Goal: Task Accomplishment & Management: Manage account settings

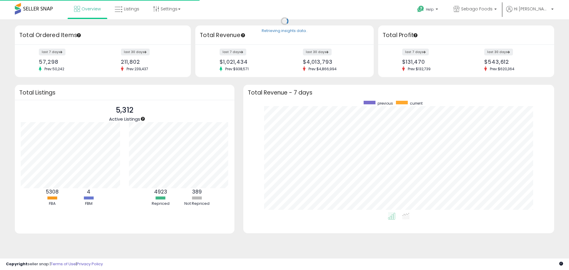
scroll to position [112, 299]
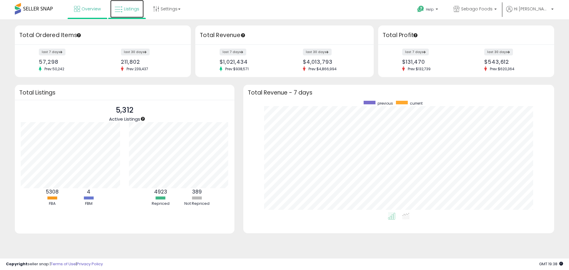
click at [133, 8] on span "Listings" at bounding box center [131, 9] width 15 height 6
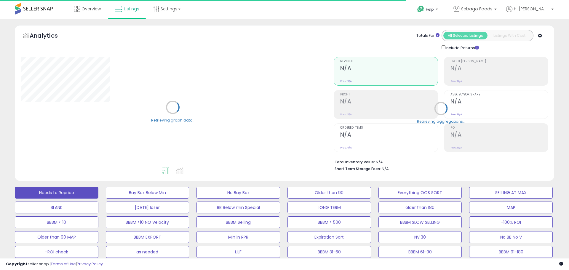
select select "**"
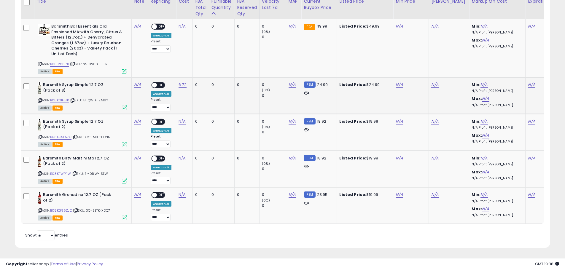
scroll to position [297, 0]
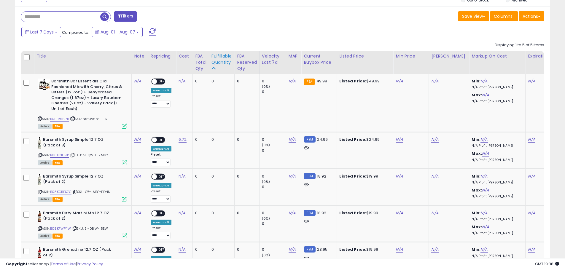
click at [213, 60] on div "Fulfillable Quantity" at bounding box center [221, 59] width 20 height 12
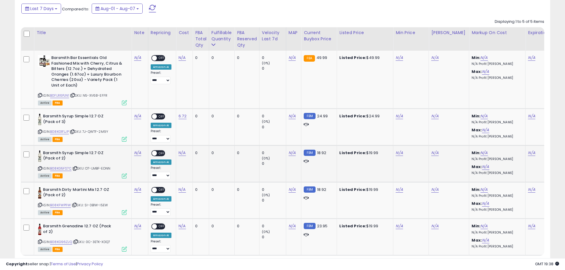
scroll to position [267, 0]
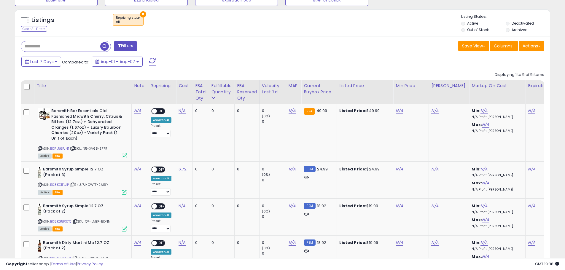
click at [238, 56] on div "Last 7 Days Compared to: Aug-01 - Aug-07" at bounding box center [216, 62] width 393 height 13
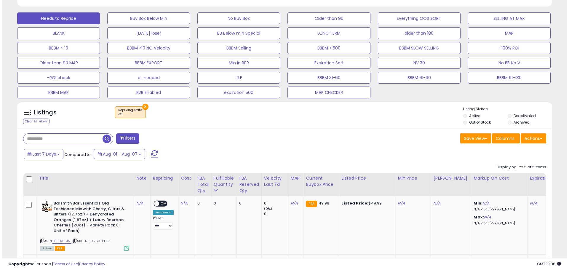
scroll to position [119, 0]
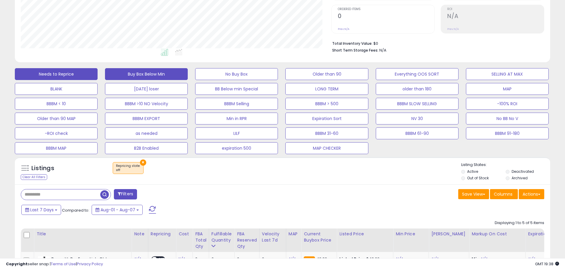
click at [170, 77] on button "Buy Box Below Min" at bounding box center [146, 74] width 83 height 12
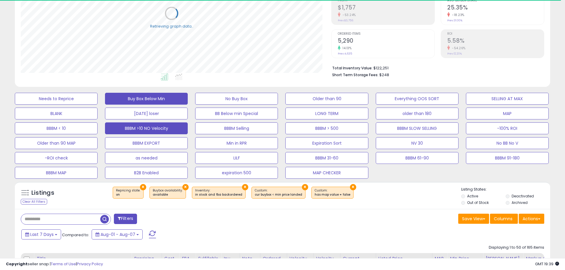
scroll to position [59, 0]
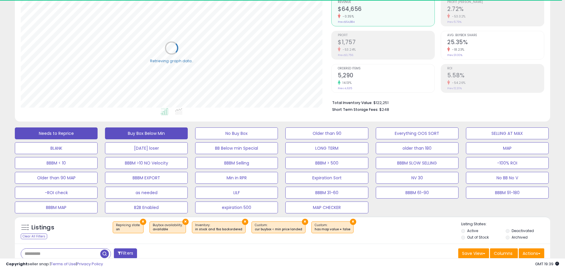
click at [74, 133] on button "Needs to Reprice" at bounding box center [56, 134] width 83 height 12
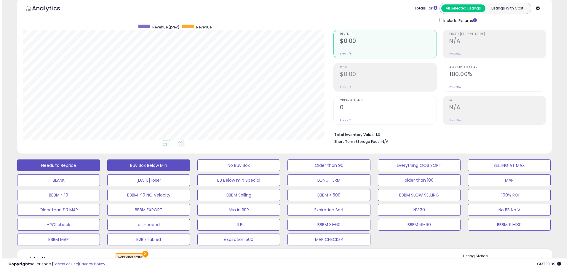
scroll to position [0, 0]
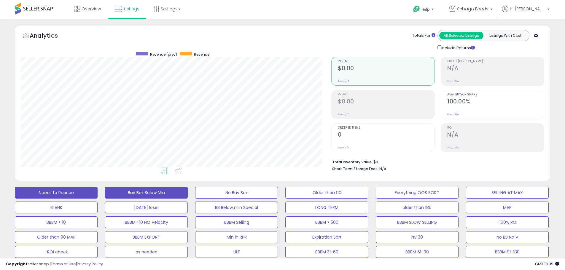
click at [137, 193] on button "Buy Box Below Min" at bounding box center [146, 193] width 83 height 12
